Goal: Obtain resource: Download file/media

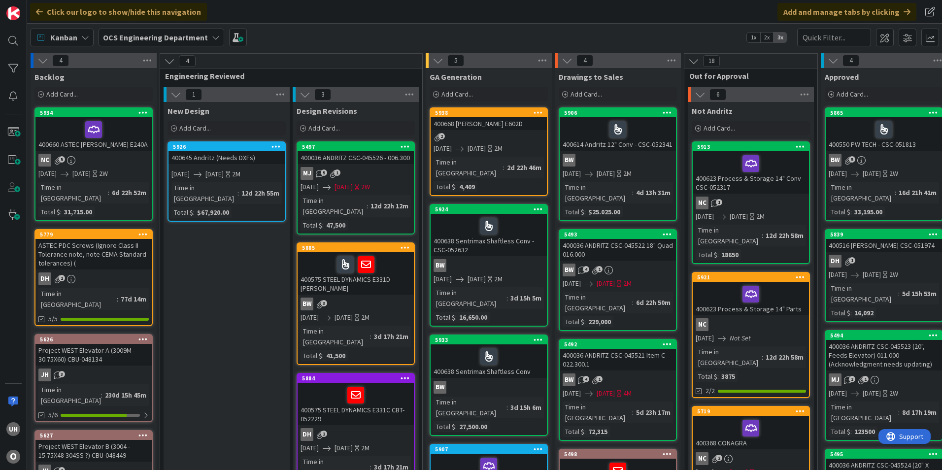
scroll to position [0, 830]
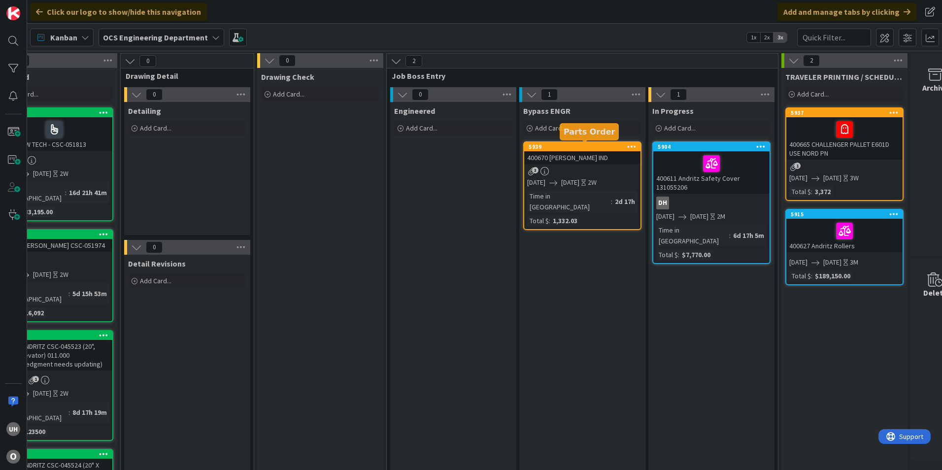
click at [587, 167] on div "3" at bounding box center [582, 171] width 116 height 8
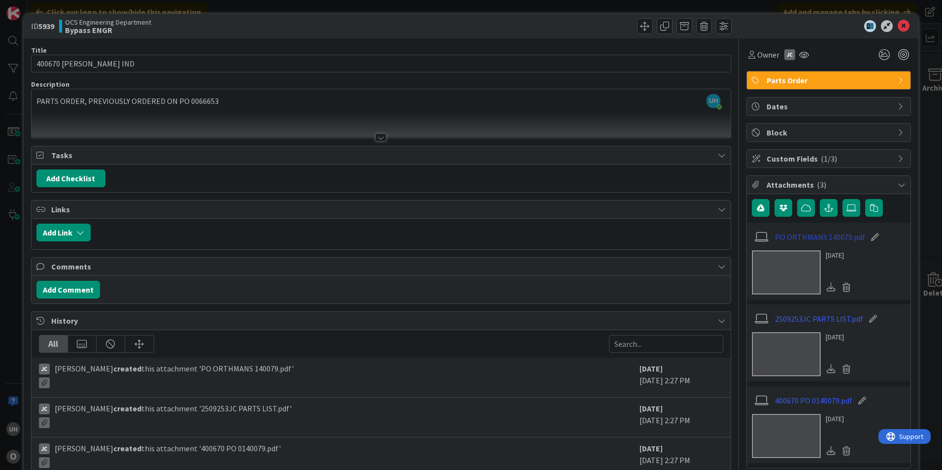
click at [789, 241] on link "PO ORTHMANS 140079.pdf" at bounding box center [820, 237] width 90 height 12
click at [794, 404] on link "400670 PO 0140079.pdf" at bounding box center [813, 401] width 77 height 12
click at [899, 22] on icon at bounding box center [904, 26] width 12 height 12
